Goal: Task Accomplishment & Management: Manage account settings

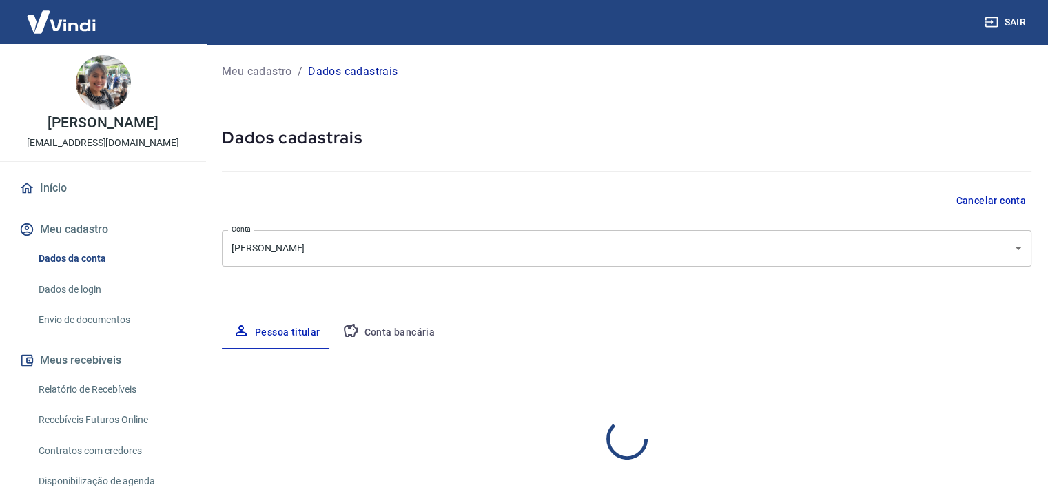
select select "SP"
select select "business"
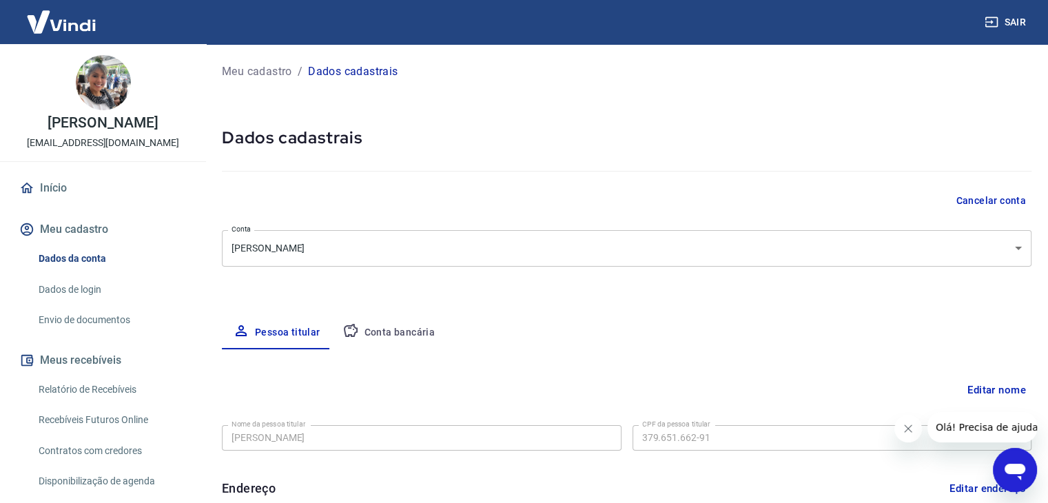
click at [408, 332] on button "Conta bancária" at bounding box center [389, 332] width 115 height 33
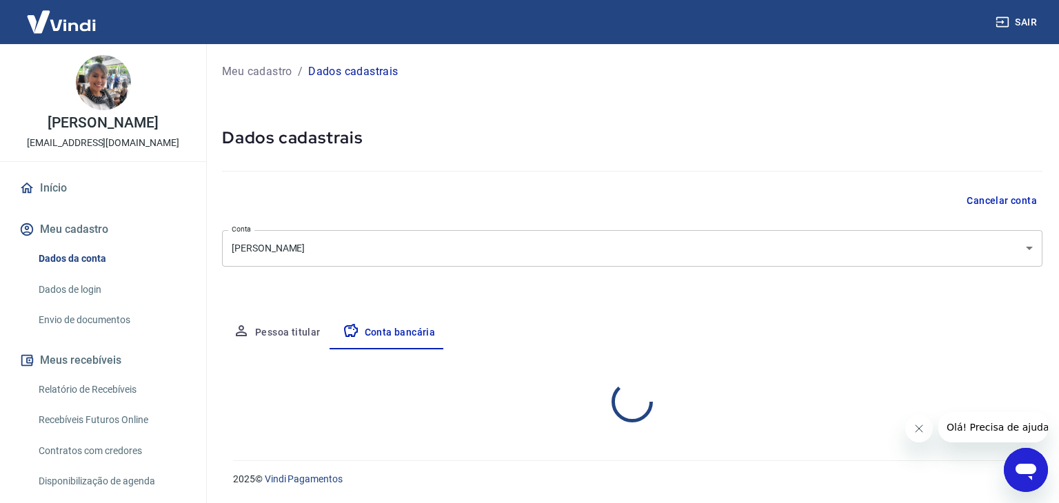
select select "1"
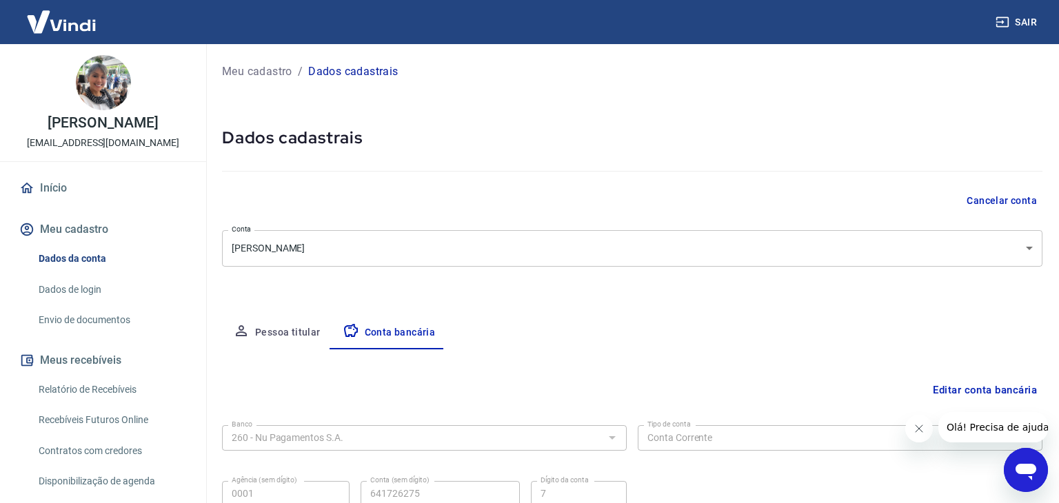
click at [530, 262] on body "Sair [PERSON_NAME] Nogueira [EMAIL_ADDRESS][DOMAIN_NAME] Início Meu cadastro Da…" at bounding box center [529, 251] width 1059 height 503
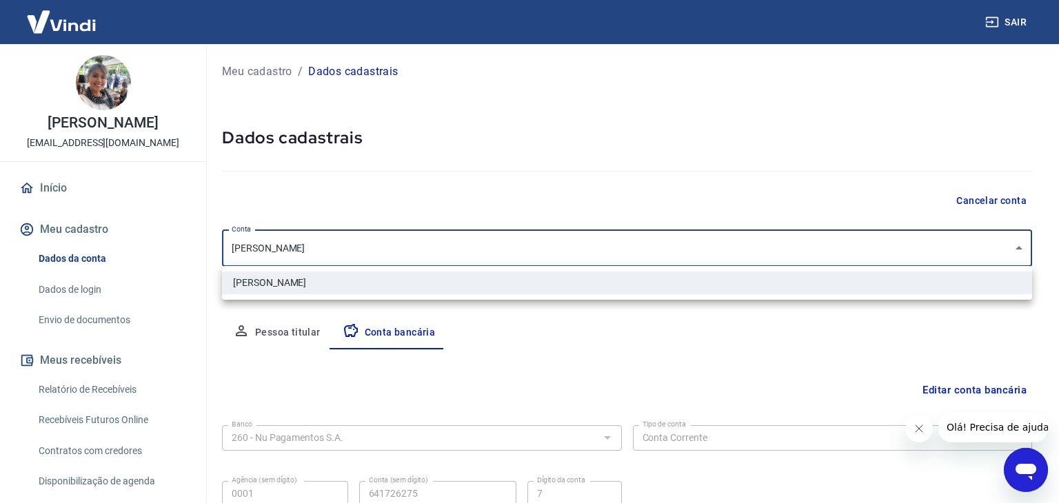
click at [949, 388] on div at bounding box center [529, 251] width 1059 height 503
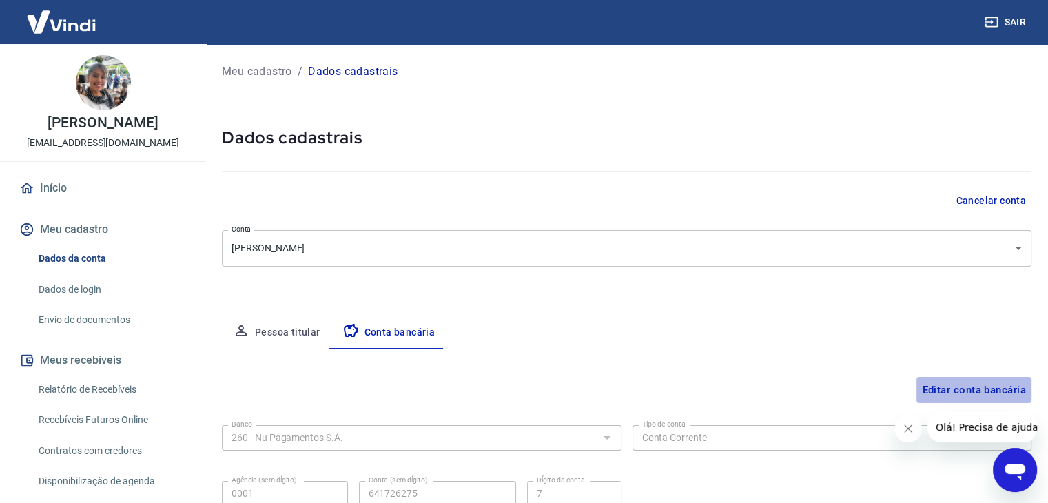
click at [949, 388] on button "Editar conta bancária" at bounding box center [974, 390] width 115 height 26
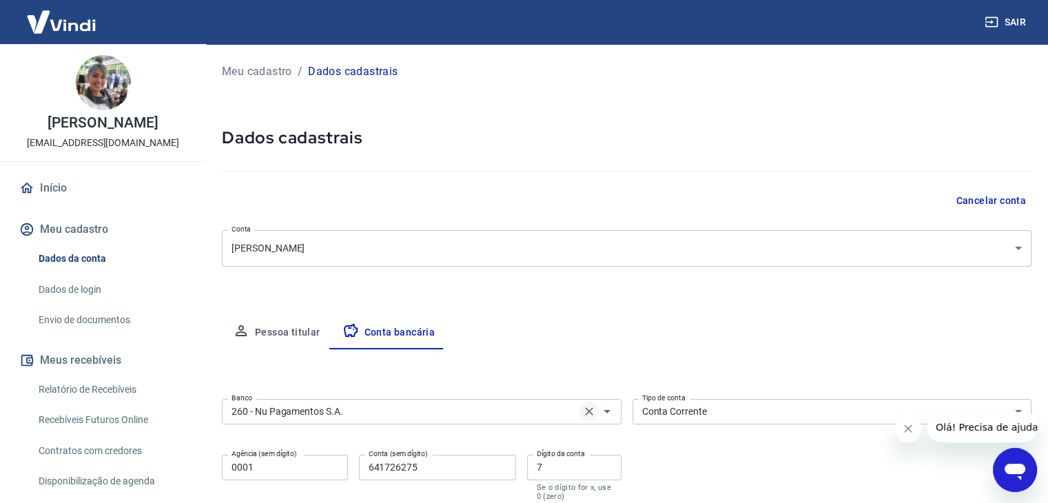
click at [590, 413] on icon "Clear" at bounding box center [589, 411] width 8 height 8
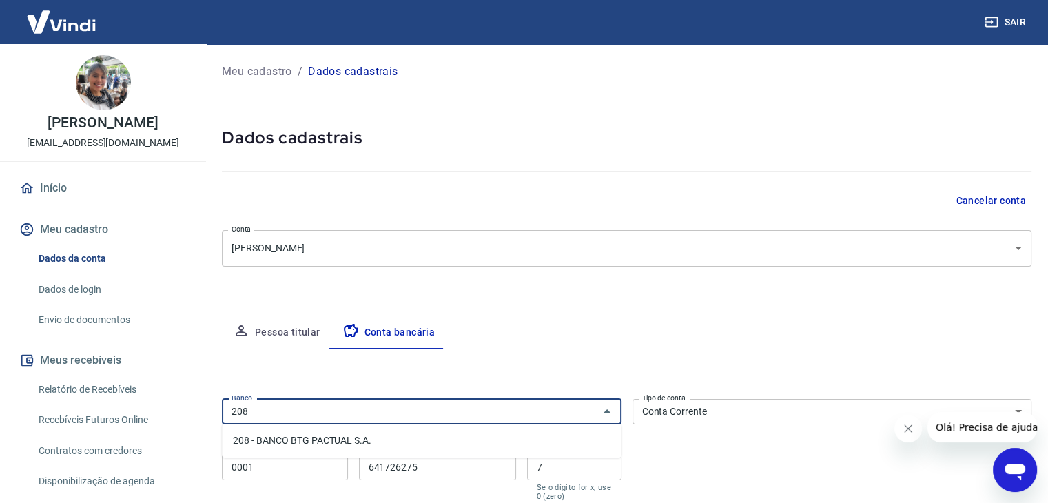
click at [578, 439] on li "208 - BANCO BTG PACTUAL S.A." at bounding box center [421, 440] width 399 height 23
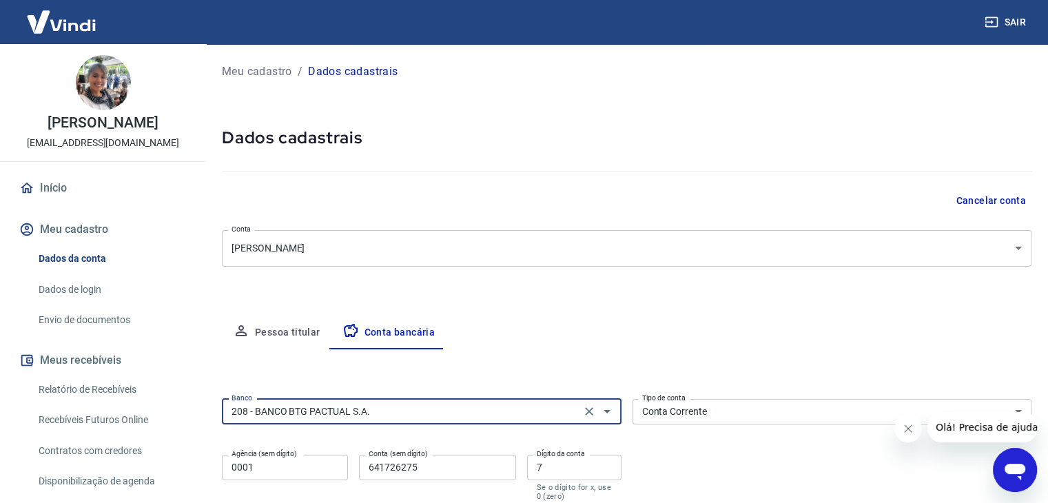
type input "208 - BANCO BTG PACTUAL S.A."
click at [905, 429] on icon "Fechar mensagem da empresa" at bounding box center [908, 428] width 11 height 11
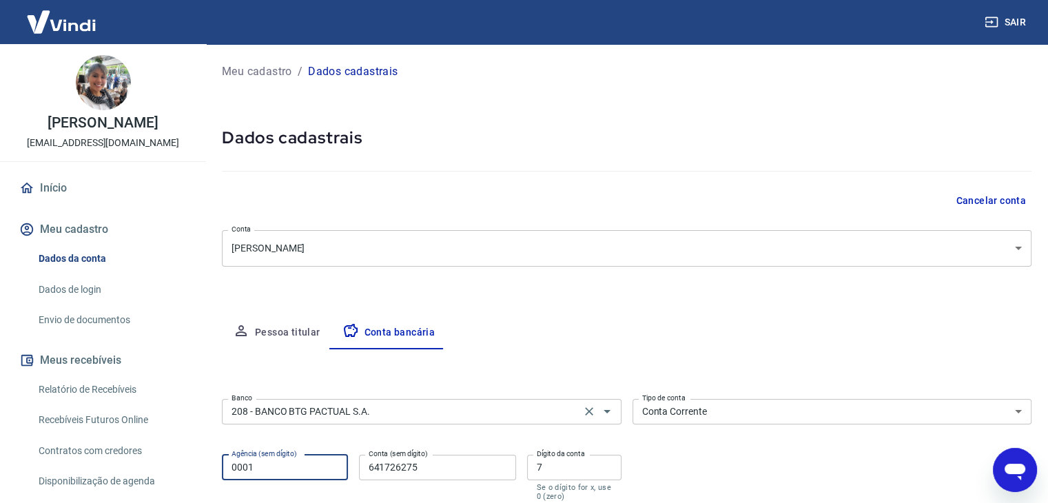
click at [301, 461] on input "0001" at bounding box center [285, 468] width 126 height 26
type input "0020"
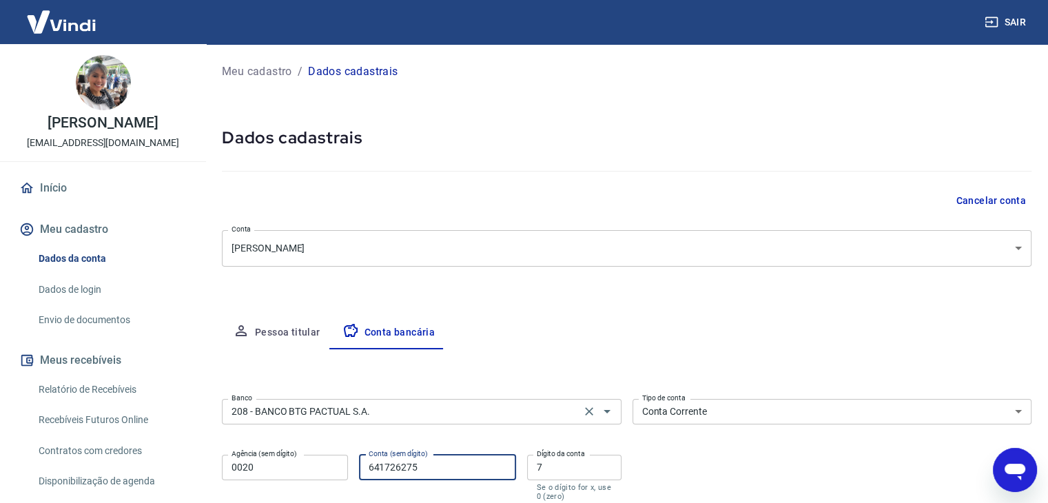
click at [448, 465] on input "641726275" at bounding box center [437, 468] width 157 height 26
type input "6"
type input "184493"
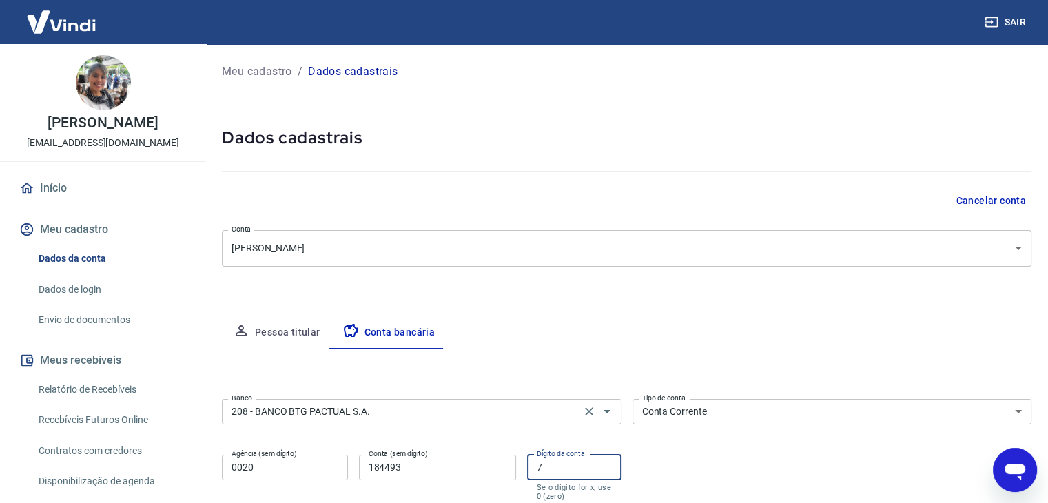
click at [578, 466] on input "7" at bounding box center [574, 468] width 94 height 26
type input "1"
click at [668, 467] on div "Banco 208 - BANCO BTG PACTUAL S.A. Banco Tipo de conta Conta Corrente Conta Pou…" at bounding box center [627, 449] width 810 height 110
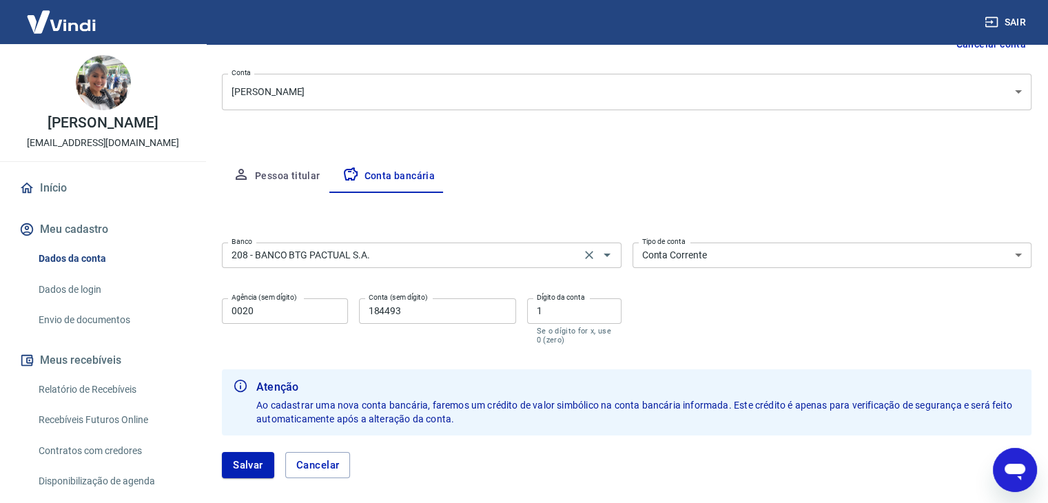
scroll to position [165, 0]
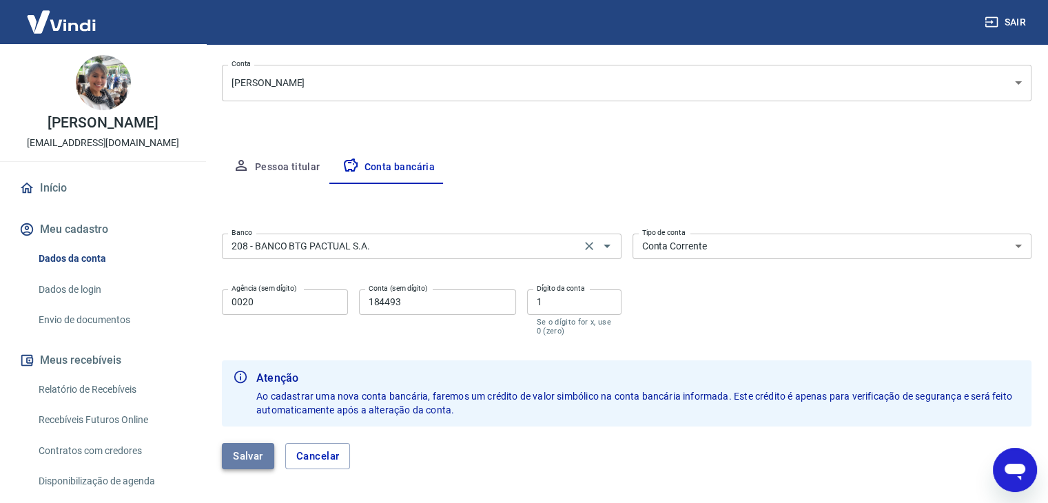
click at [240, 460] on button "Salvar" at bounding box center [248, 456] width 52 height 26
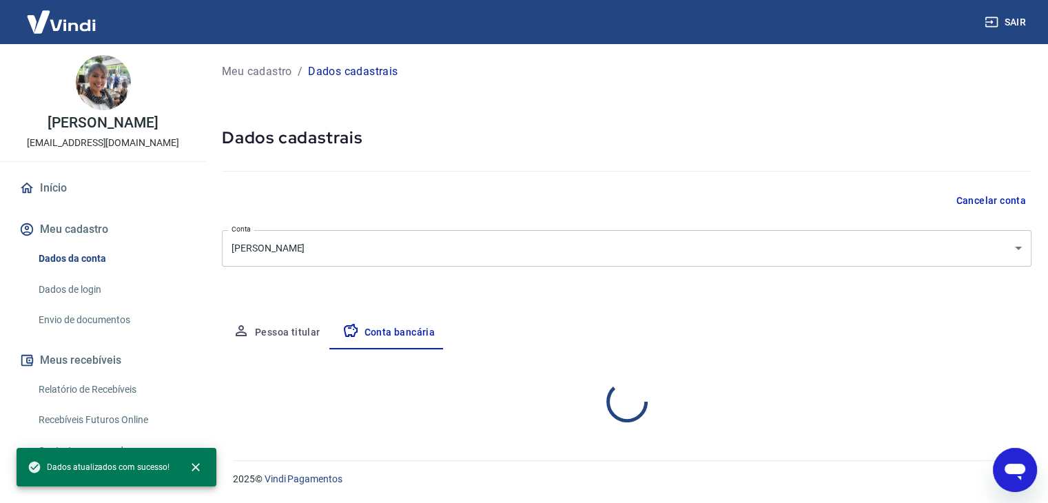
scroll to position [0, 0]
select select "1"
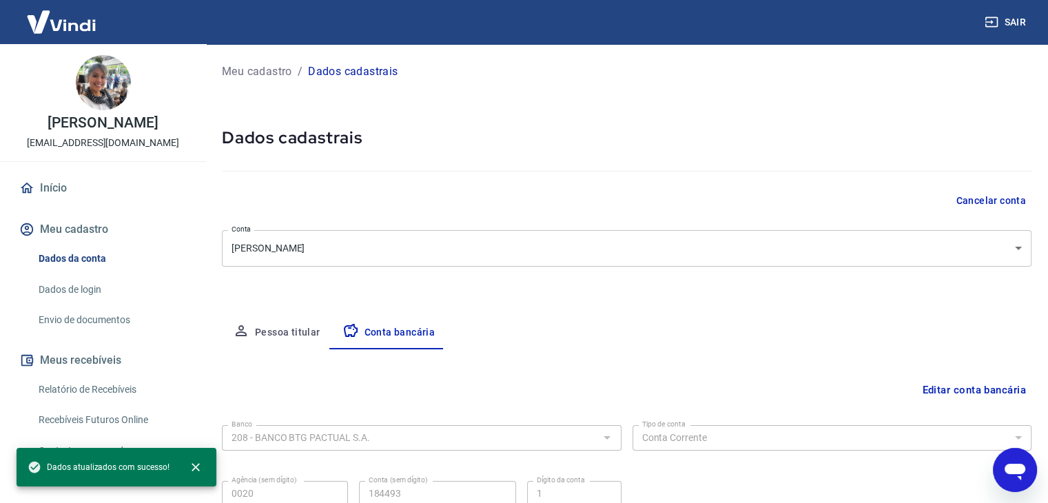
click at [517, 165] on div at bounding box center [627, 168] width 810 height 39
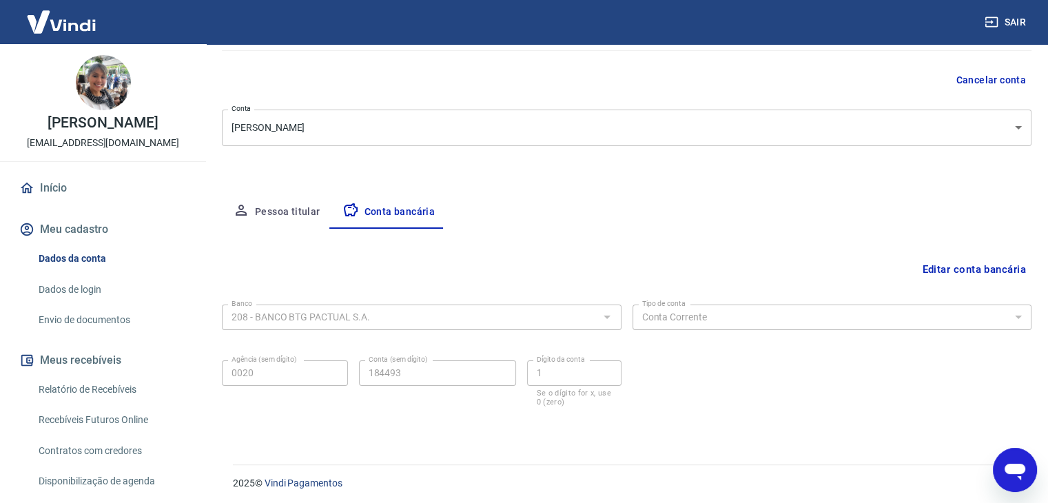
scroll to position [124, 0]
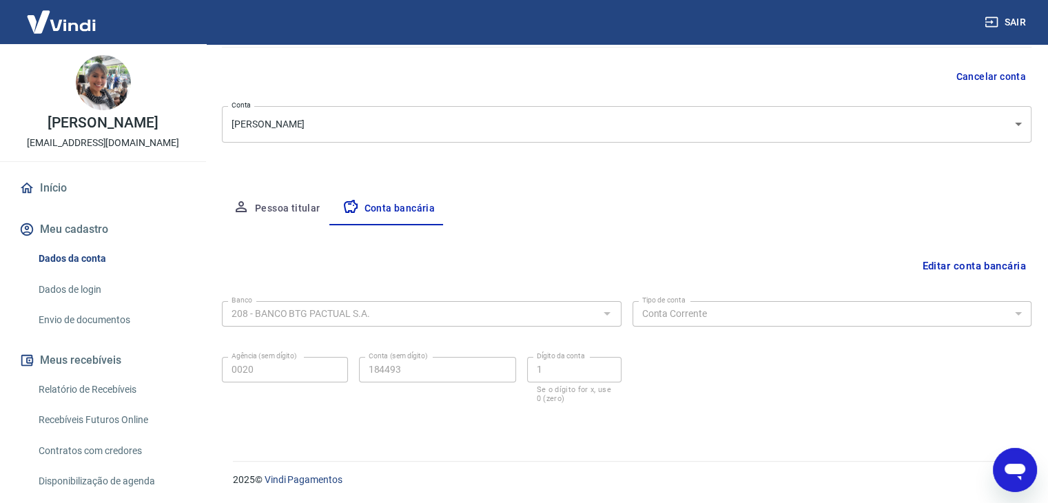
click at [517, 165] on div "Meu cadastro / Dados cadastrais Dados cadastrais Cancelar conta Conta [PERSON_N…" at bounding box center [626, 182] width 843 height 525
